Goal: Task Accomplishment & Management: Manage account settings

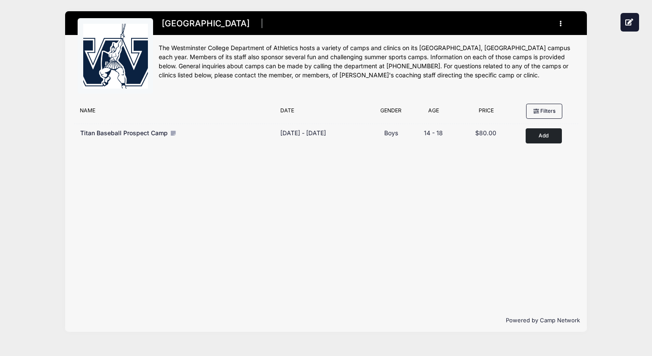
click at [559, 24] on button "button" at bounding box center [562, 23] width 23 height 15
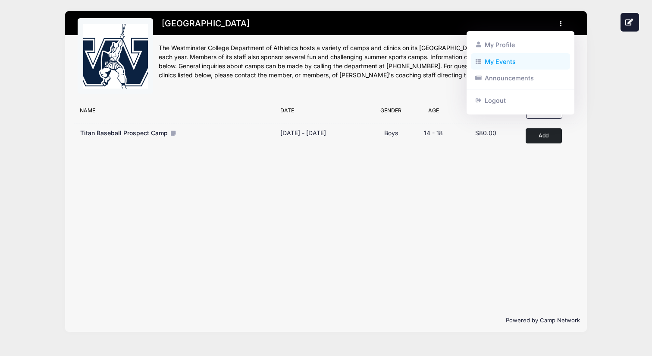
click at [508, 60] on link "My Events" at bounding box center [521, 61] width 100 height 16
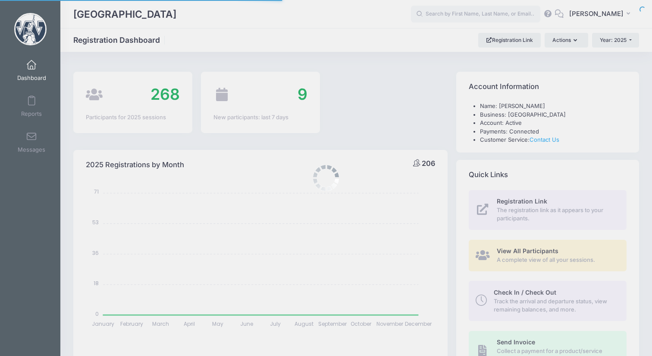
select select
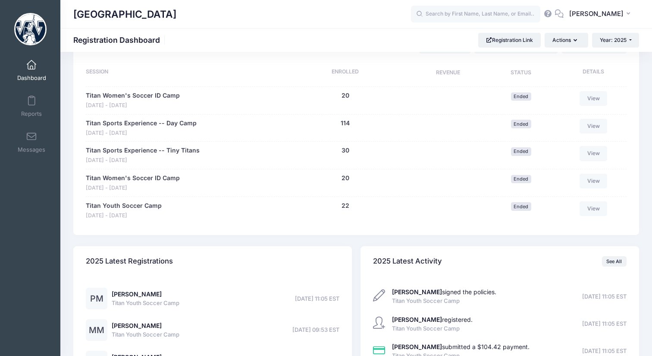
scroll to position [408, 0]
click at [110, 201] on link "Titan Youth Soccer Camp" at bounding box center [124, 205] width 76 height 9
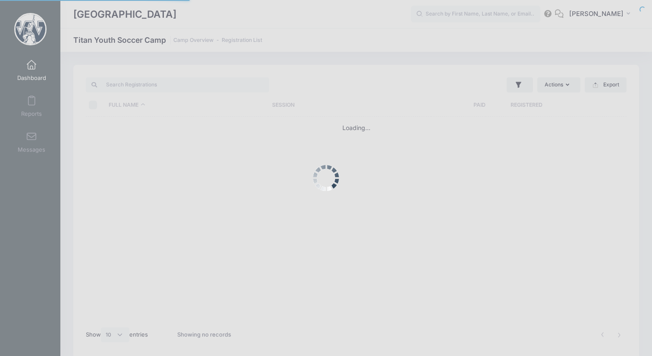
select select "10"
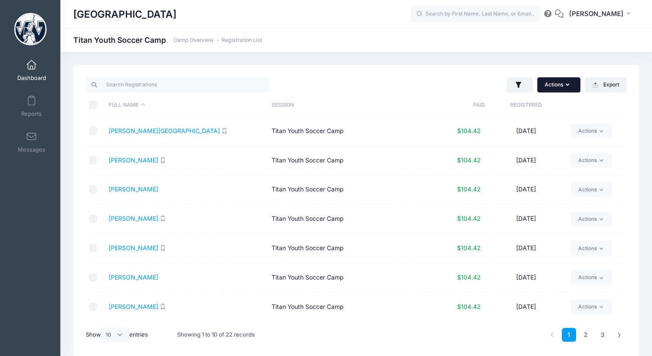
click at [568, 89] on button "Actions" at bounding box center [559, 84] width 43 height 15
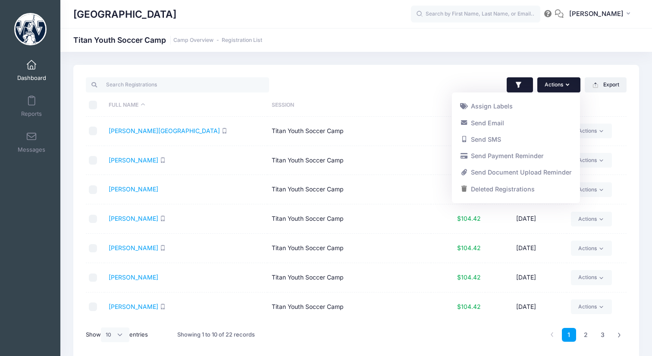
click at [526, 86] on button "button" at bounding box center [520, 85] width 26 height 16
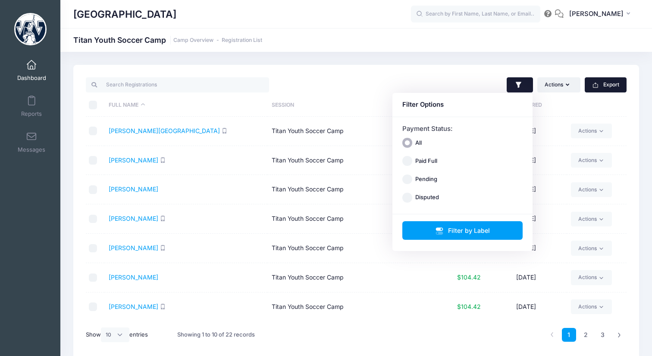
click at [616, 88] on button "Export" at bounding box center [606, 84] width 42 height 15
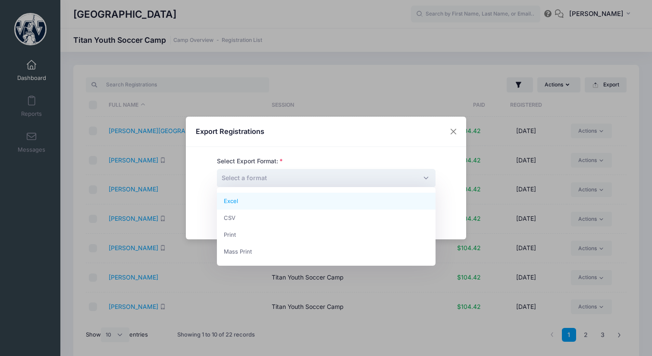
click at [409, 181] on span "Select a format" at bounding box center [326, 178] width 219 height 19
select select "excel"
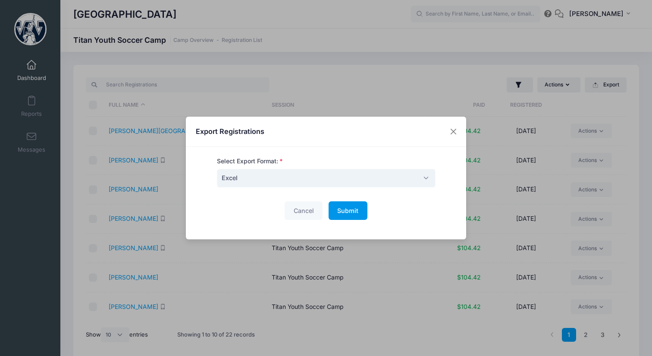
click at [349, 211] on span "Submit" at bounding box center [347, 210] width 21 height 7
